Goal: Information Seeking & Learning: Check status

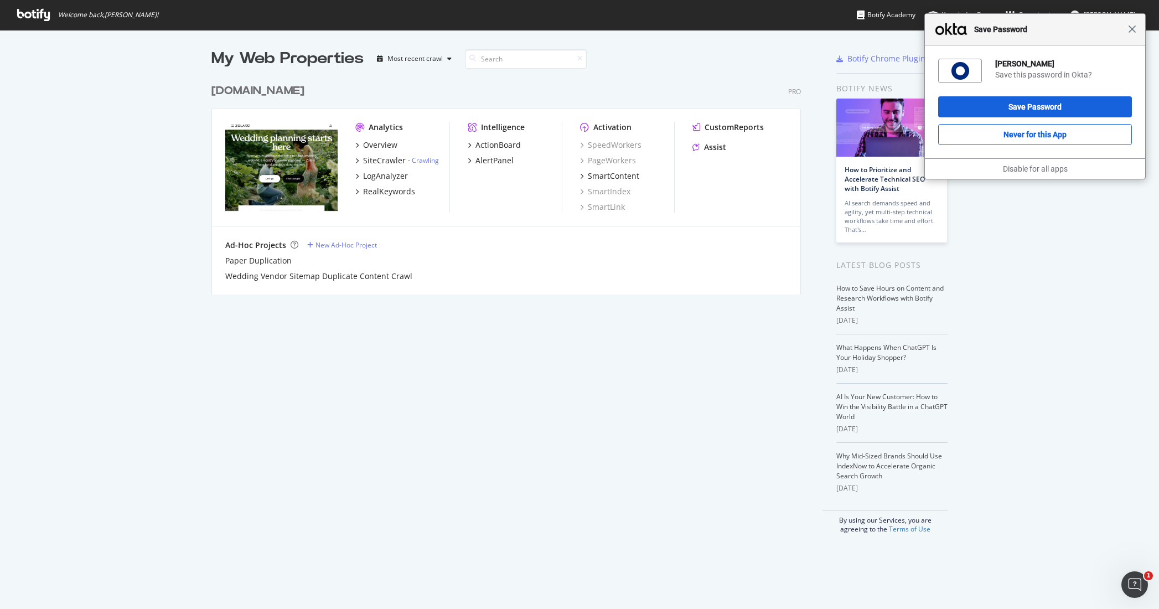
click at [1134, 29] on span "Close" at bounding box center [1132, 29] width 8 height 8
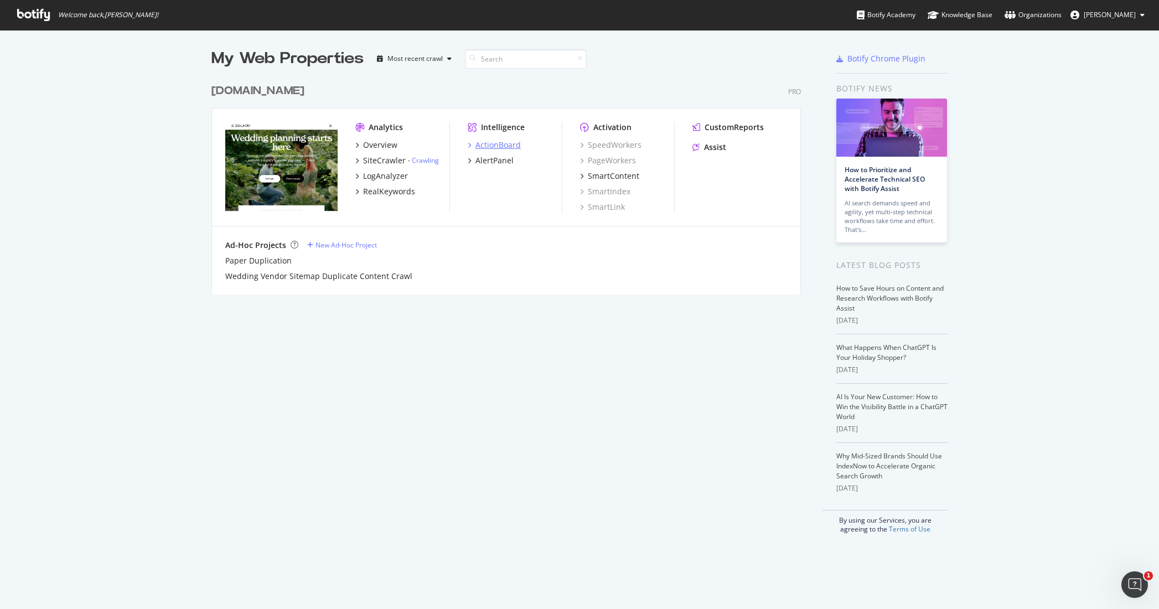
click at [490, 148] on div "ActionBoard" at bounding box center [497, 144] width 45 height 11
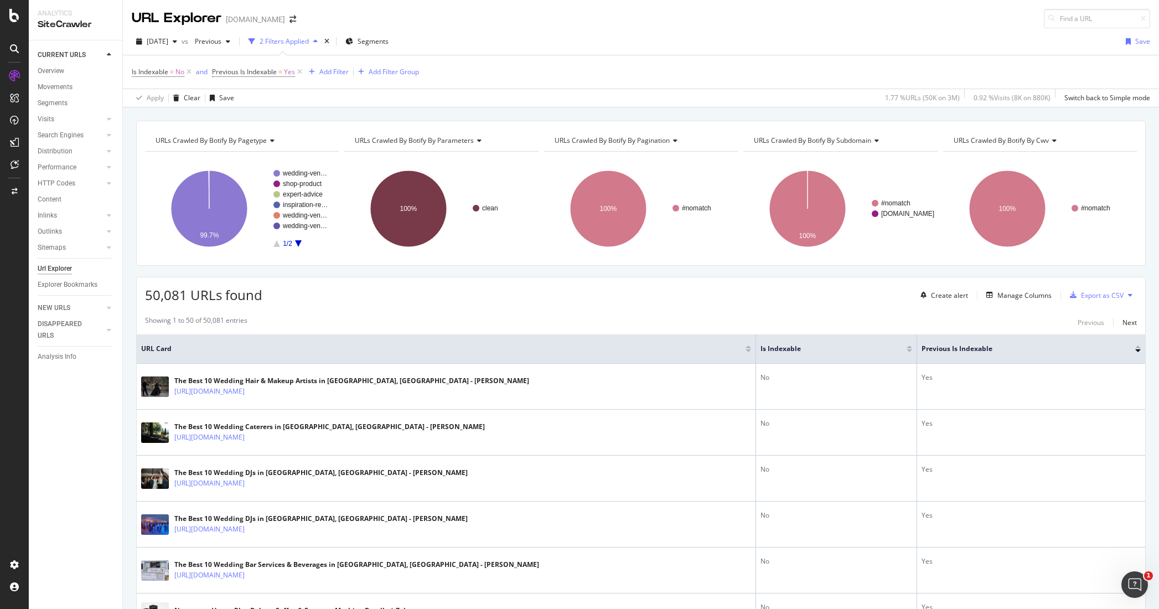
scroll to position [11, 0]
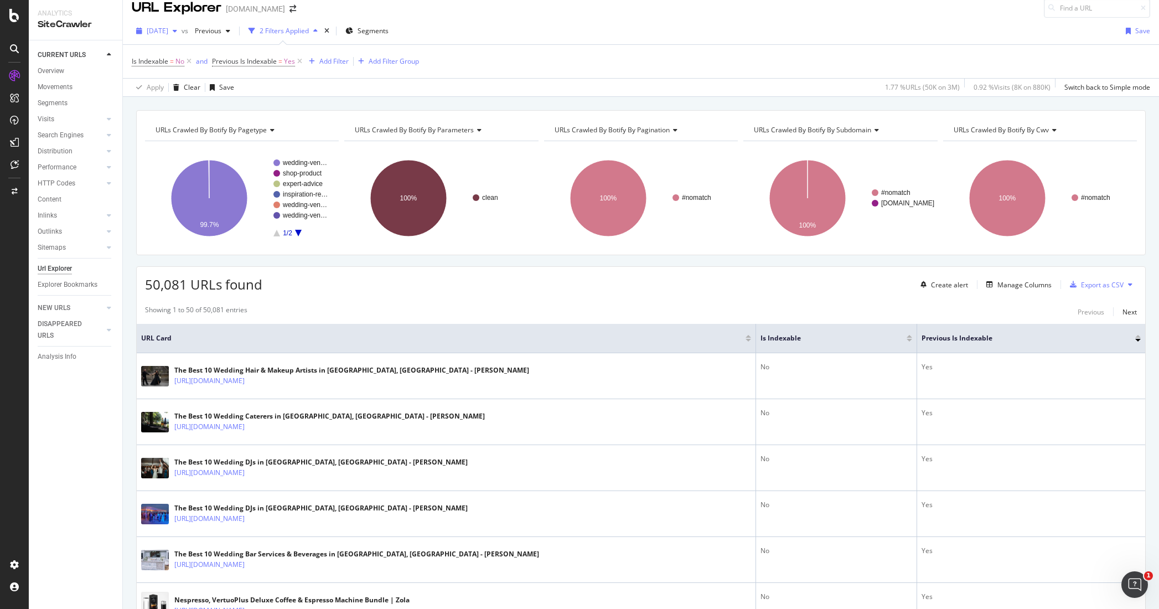
click at [182, 33] on div "button" at bounding box center [174, 31] width 13 height 7
click at [419, 75] on div "Is Indexable = No and Previous Is Indexable = Yes Add Filter Add Filter Group" at bounding box center [641, 61] width 1018 height 33
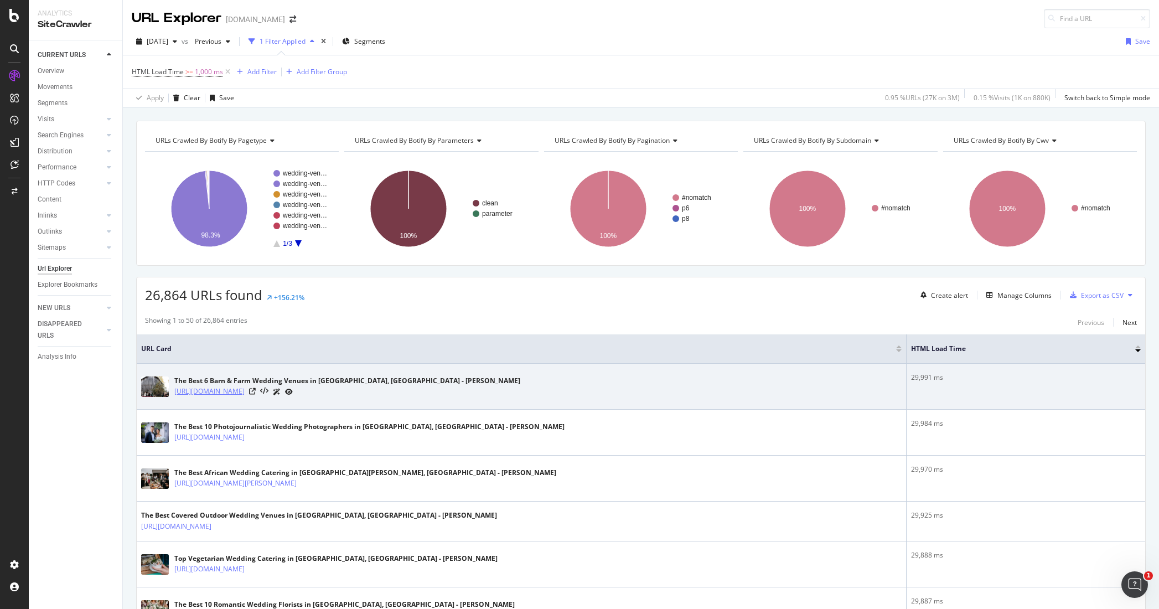
click at [245, 392] on link "[URL][DOMAIN_NAME]" at bounding box center [209, 391] width 70 height 11
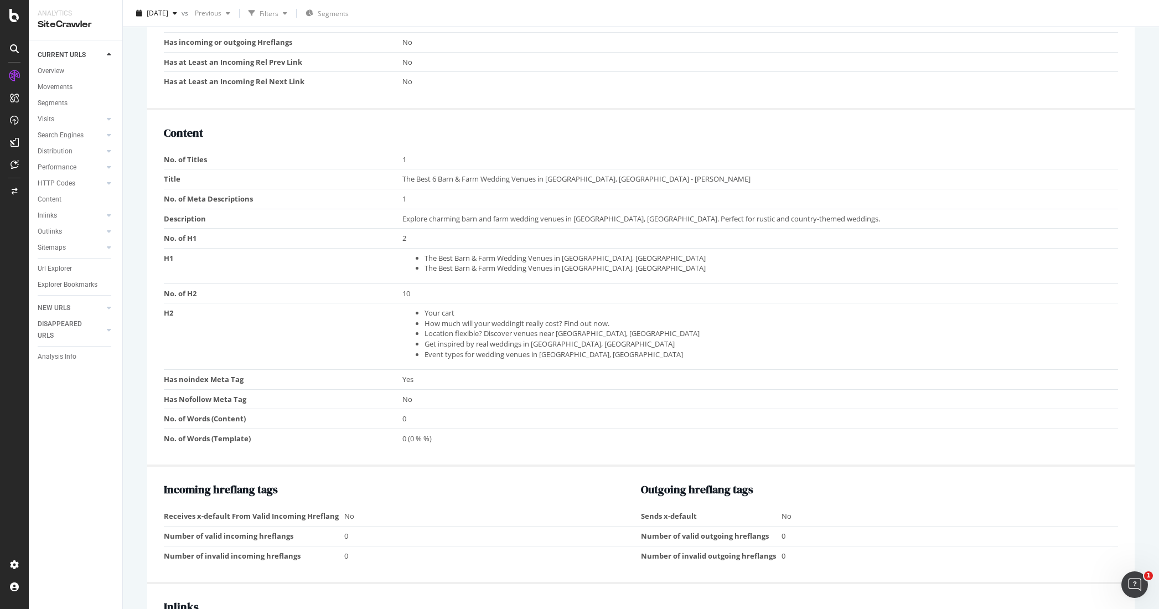
scroll to position [851, 0]
